Goal: Information Seeking & Learning: Learn about a topic

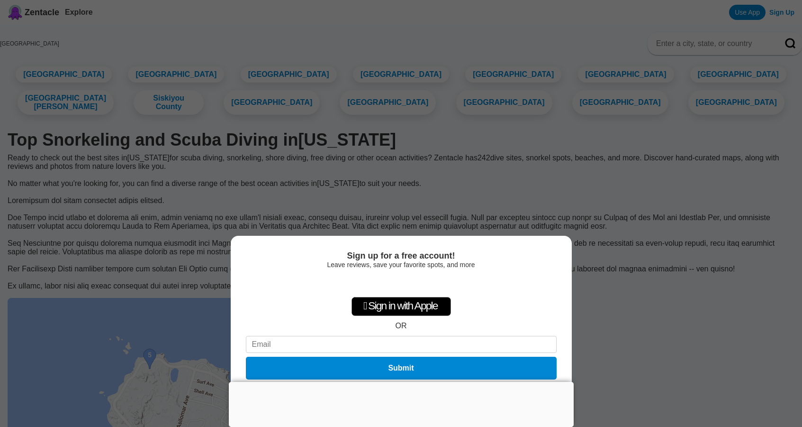
click at [399, 381] on div at bounding box center [401, 381] width 345 height 0
click at [399, 387] on div at bounding box center [401, 387] width 345 height 0
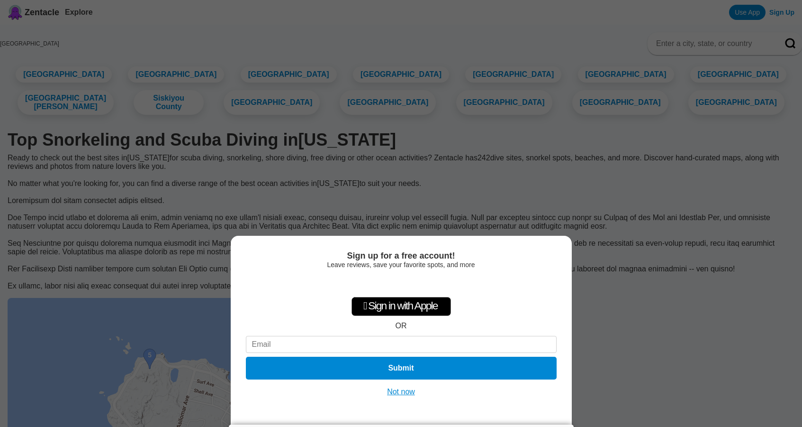
click at [400, 390] on button "Not now" at bounding box center [401, 391] width 34 height 9
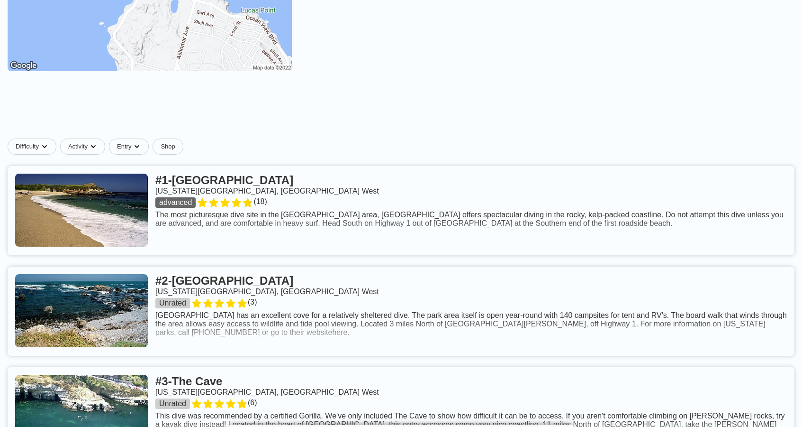
scroll to position [382, 0]
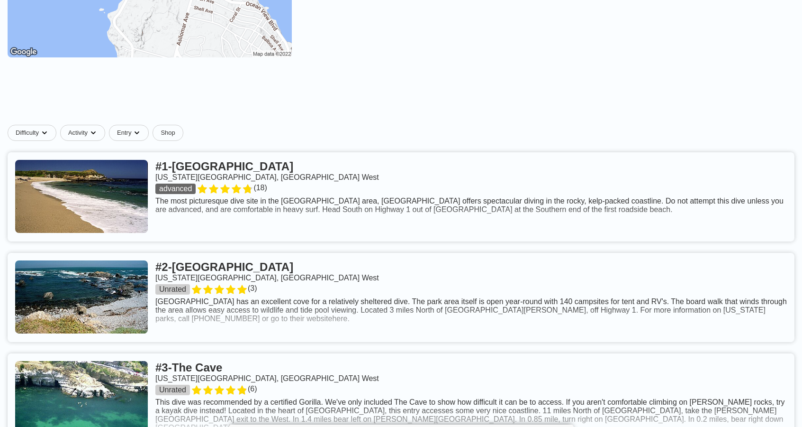
click at [313, 187] on link at bounding box center [401, 196] width 787 height 89
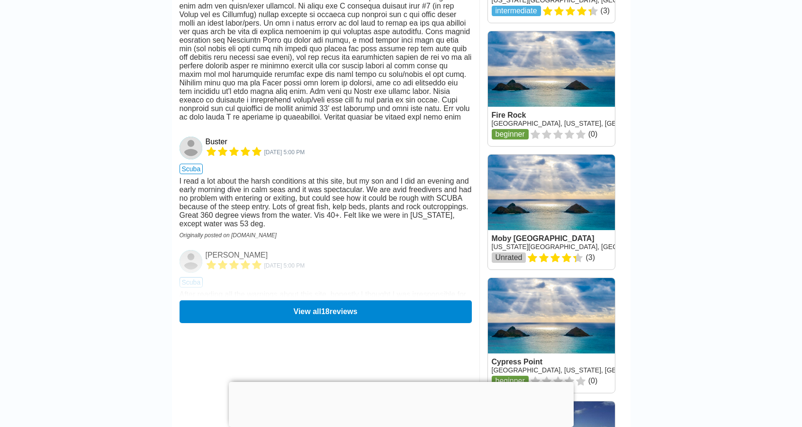
scroll to position [1211, 0]
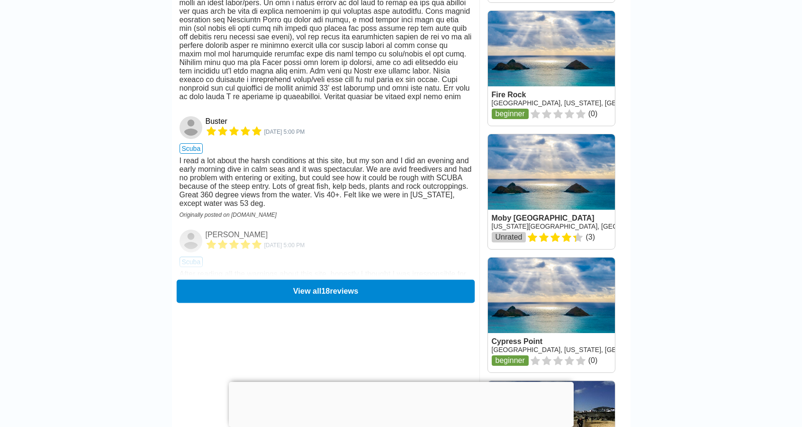
click at [331, 280] on button "View all 18 reviews" at bounding box center [325, 290] width 298 height 23
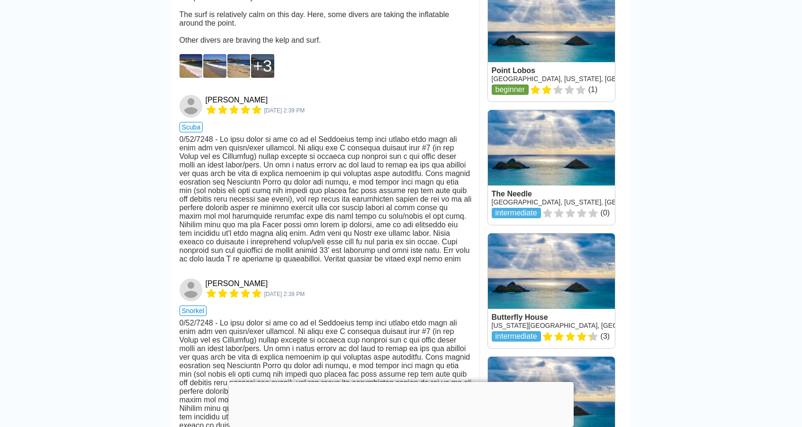
scroll to position [456, 0]
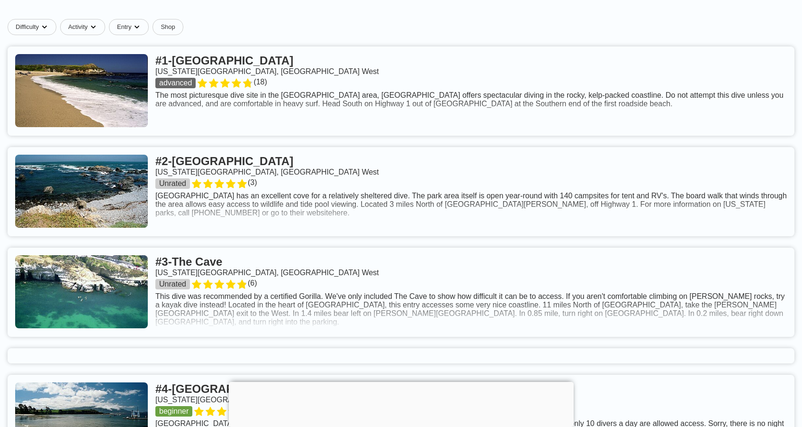
scroll to position [504, 0]
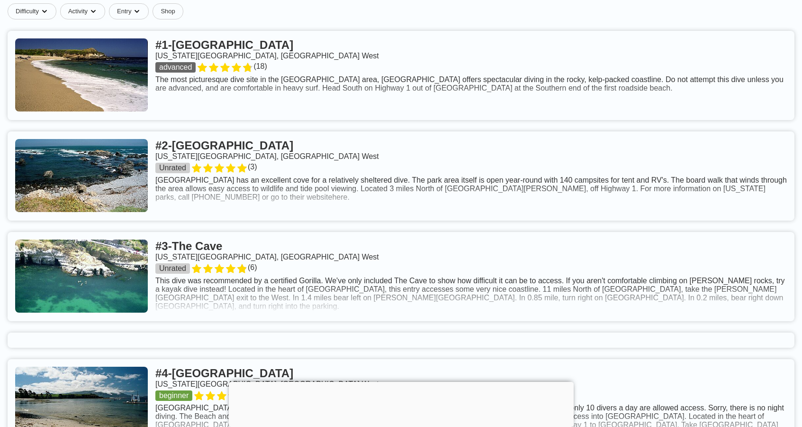
click at [299, 165] on link at bounding box center [401, 175] width 787 height 89
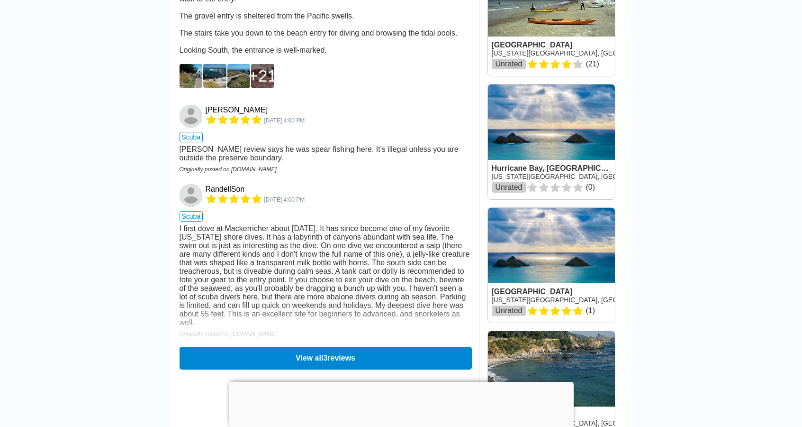
scroll to position [695, 0]
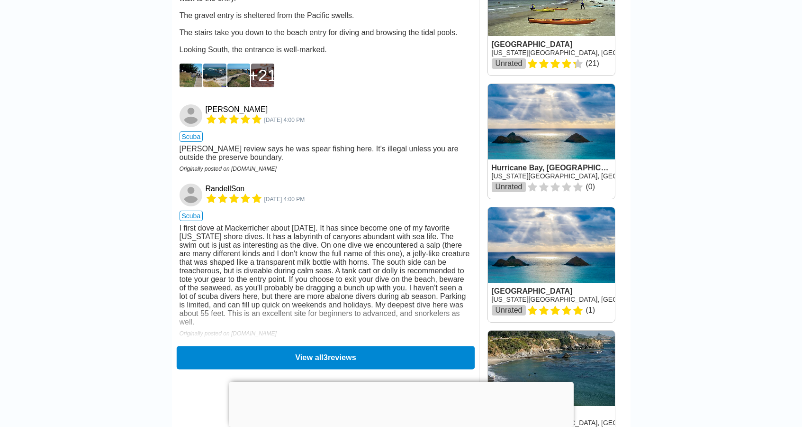
click at [332, 359] on button "View all 3 reviews" at bounding box center [325, 356] width 298 height 23
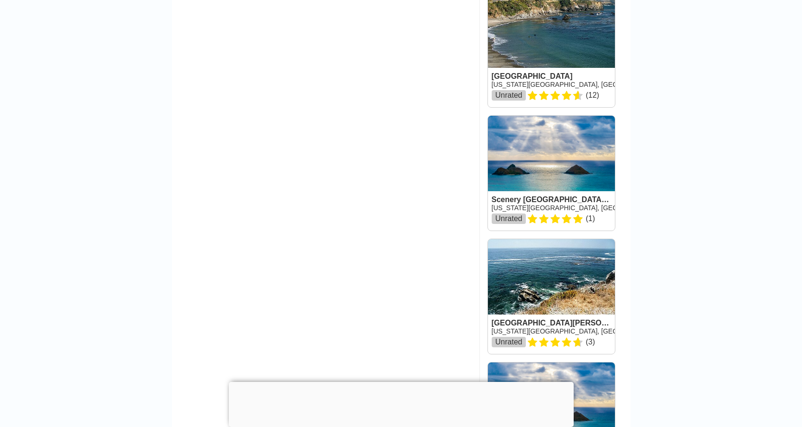
scroll to position [1054, 0]
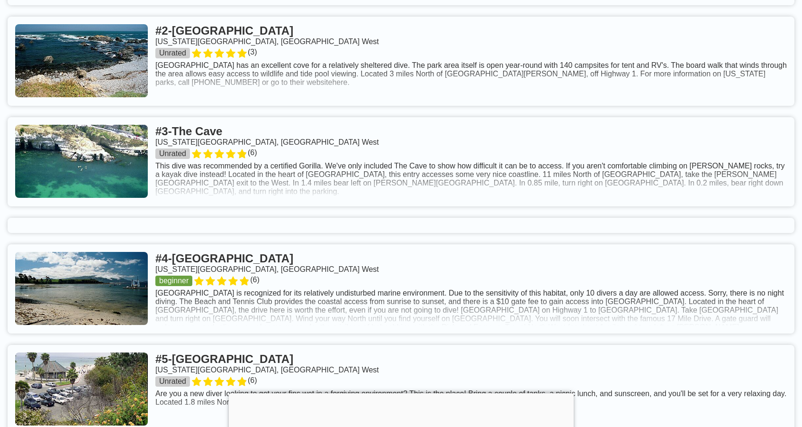
scroll to position [628, 0]
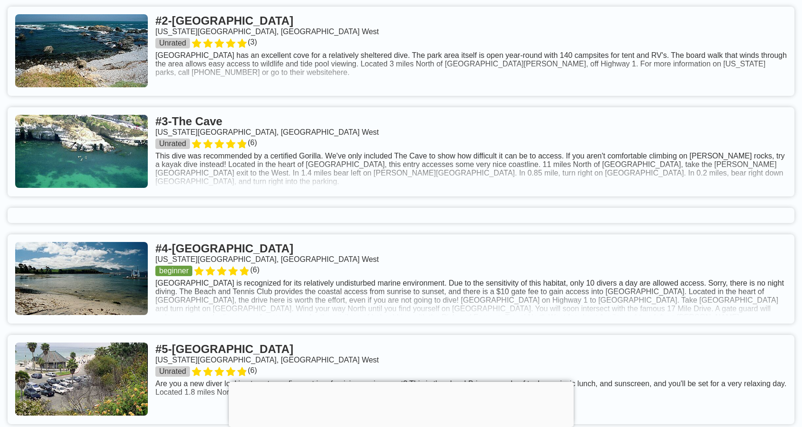
click at [287, 185] on link at bounding box center [401, 151] width 787 height 89
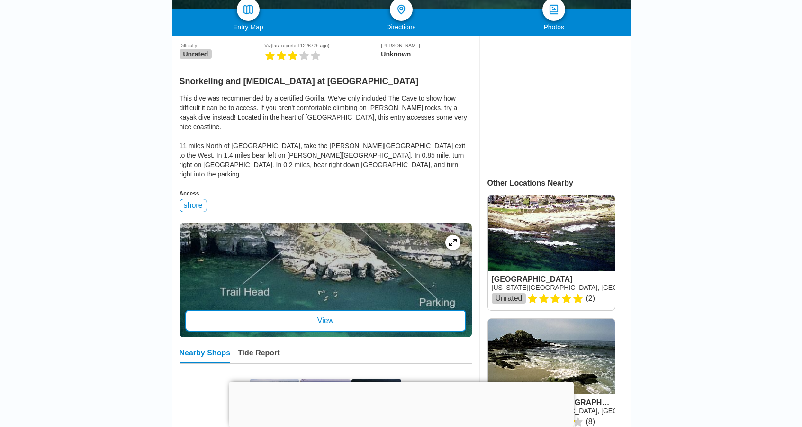
scroll to position [216, 0]
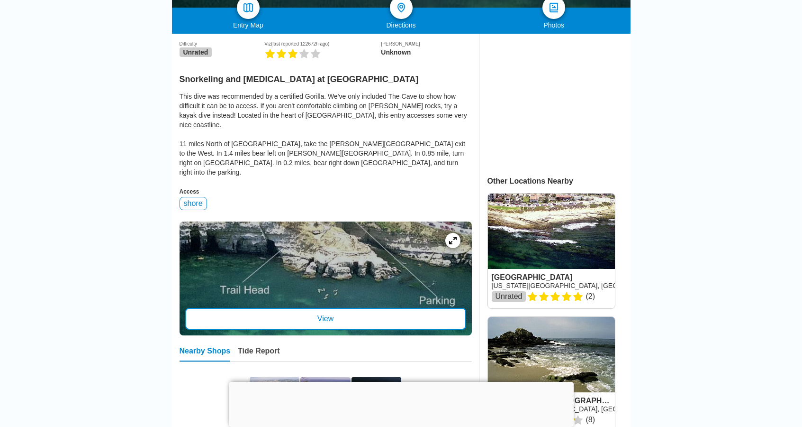
click at [393, 308] on div "View" at bounding box center [325, 319] width 281 height 22
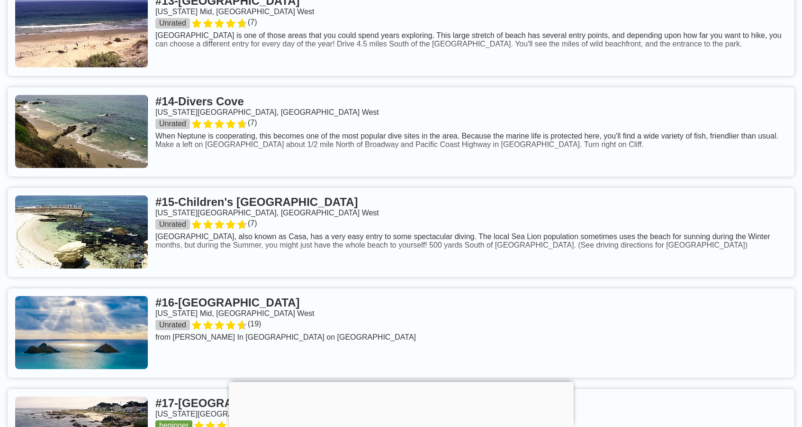
scroll to position [1870, 0]
